Goal: Navigation & Orientation: Find specific page/section

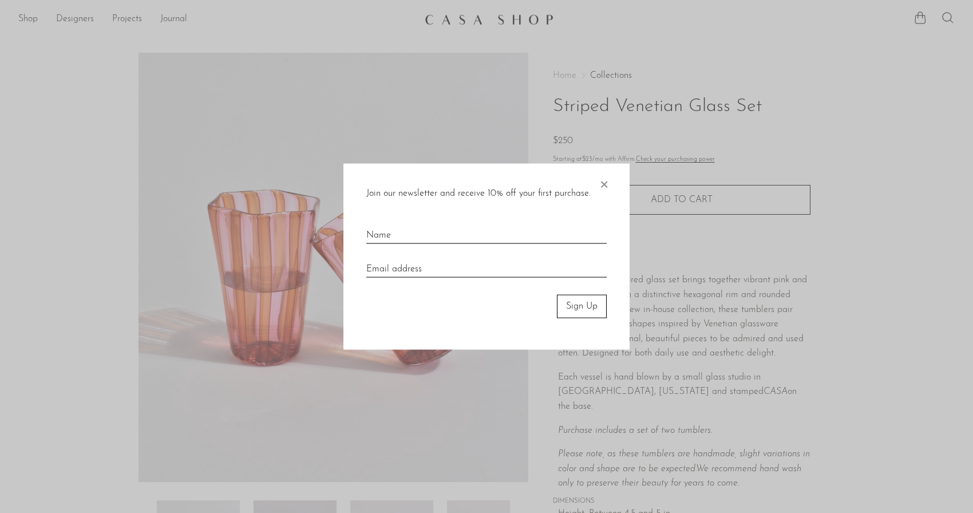
click at [603, 184] on span "×" at bounding box center [603, 182] width 11 height 37
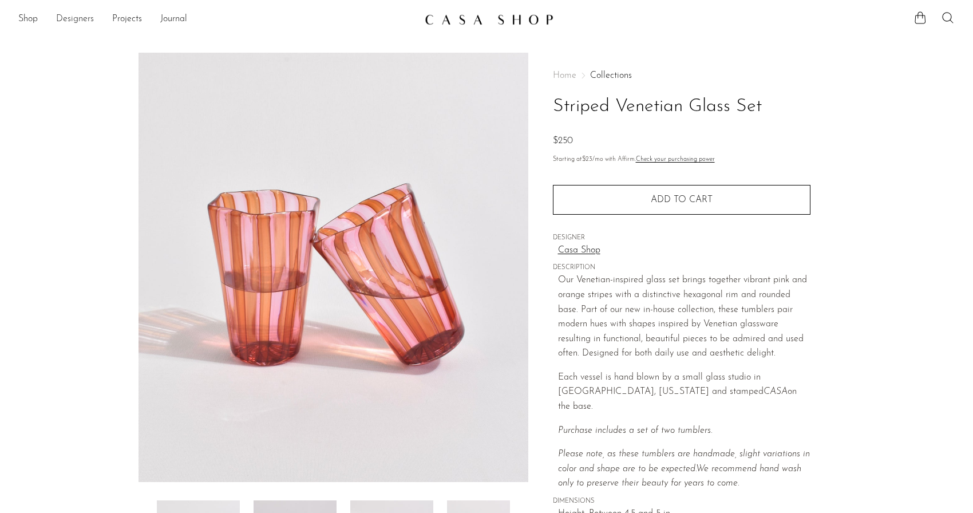
click at [79, 18] on link "Designers" at bounding box center [75, 19] width 38 height 15
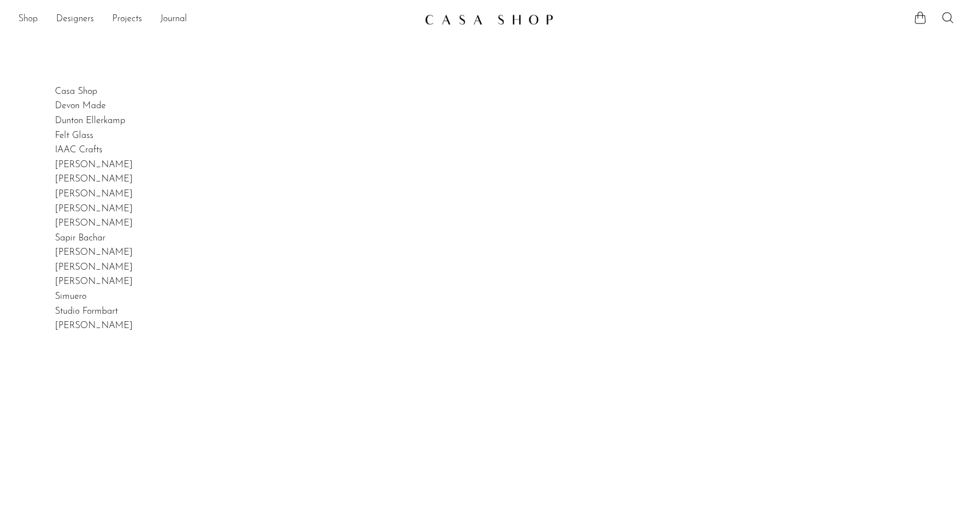
click at [29, 17] on link "Shop" at bounding box center [27, 19] width 19 height 15
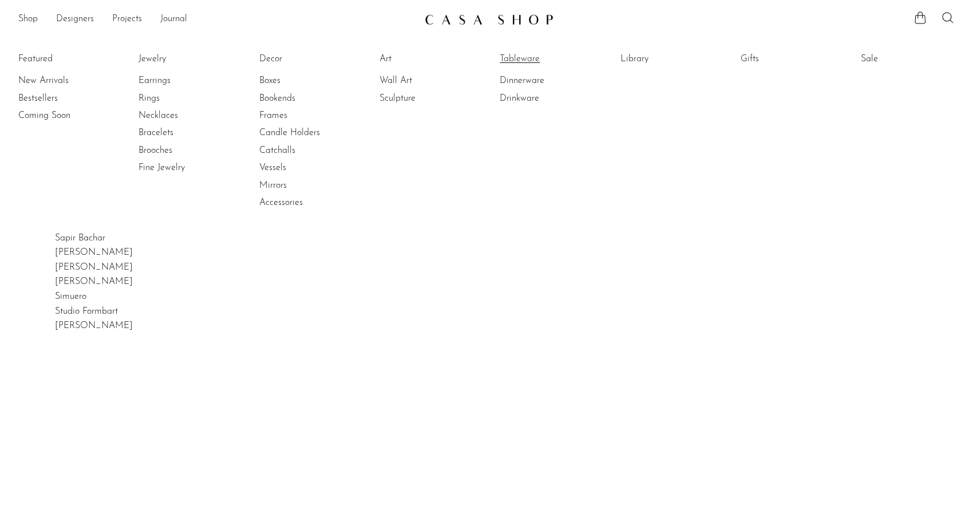
click at [519, 55] on link "Tableware" at bounding box center [543, 59] width 86 height 13
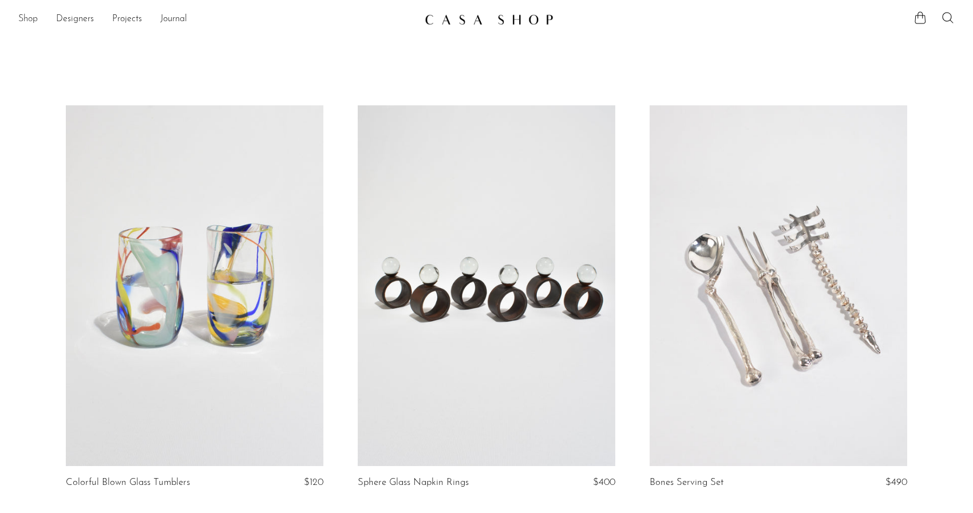
click at [24, 15] on link "Shop" at bounding box center [27, 19] width 19 height 15
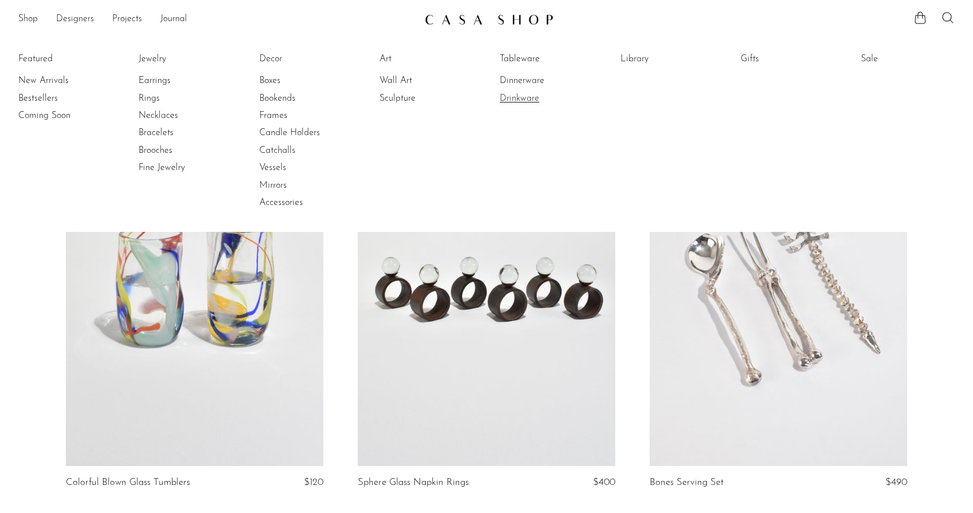
click at [518, 100] on link "Drinkware" at bounding box center [543, 98] width 86 height 13
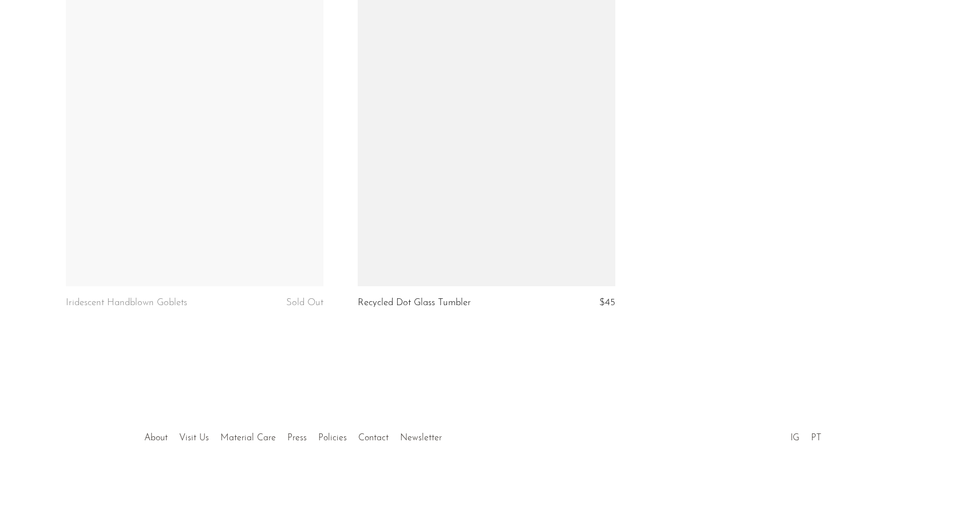
scroll to position [1849, 0]
